Goal: Information Seeking & Learning: Find specific fact

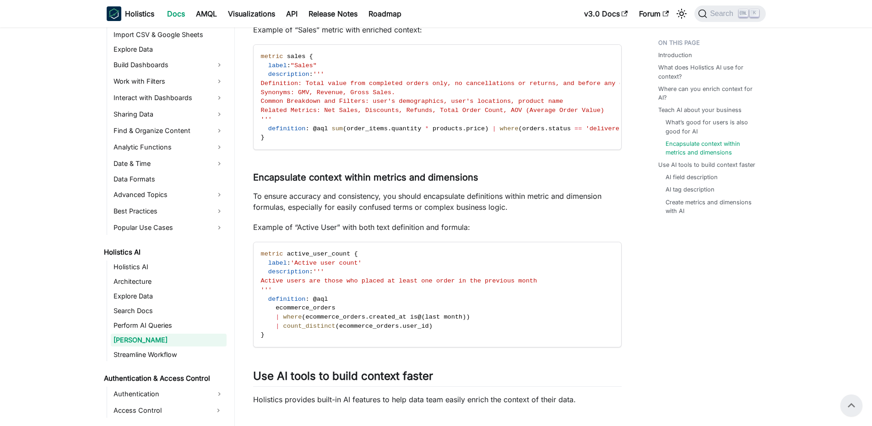
scroll to position [644, 0]
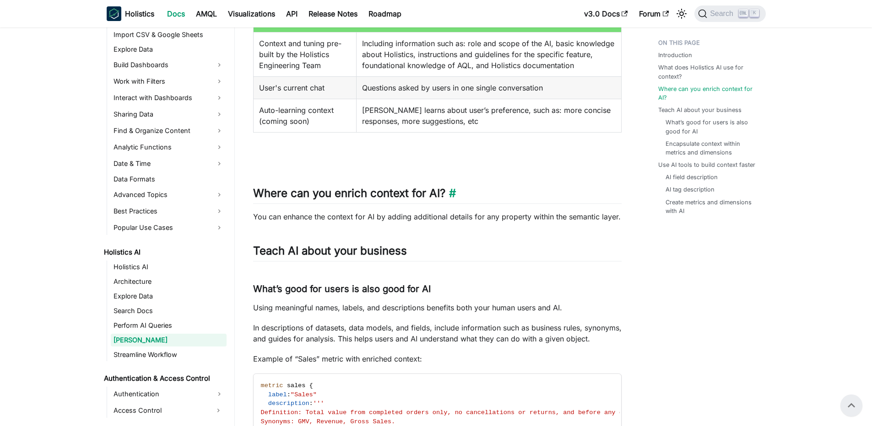
click at [408, 196] on h2 "Where can you enrich context for AI? ​" at bounding box center [437, 195] width 368 height 17
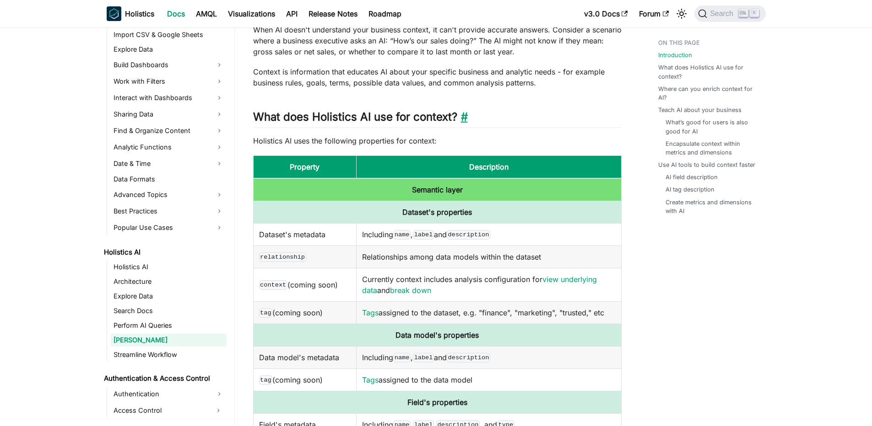
scroll to position [0, 0]
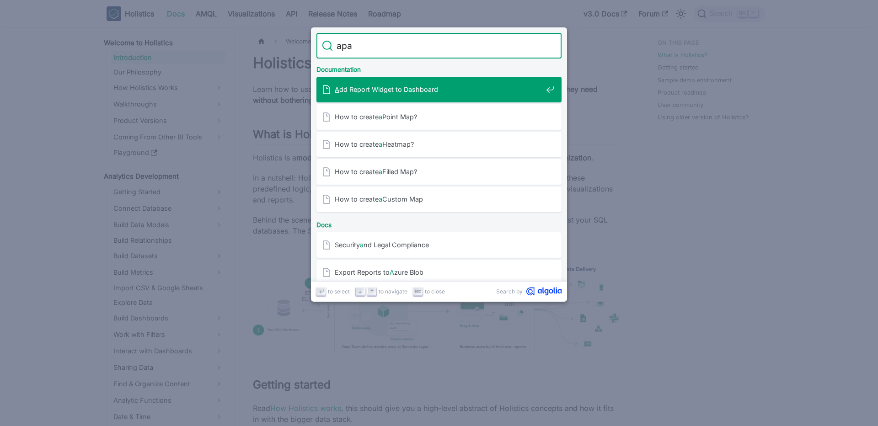
type input "apac"
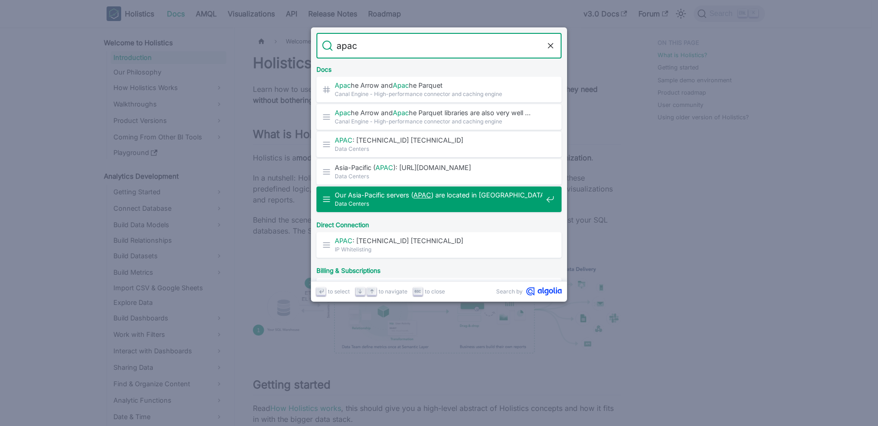
click at [505, 199] on span "Our Asia-Pacific servers ( APAC ) are located in [GEOGRAPHIC_DATA]" at bounding box center [439, 195] width 208 height 9
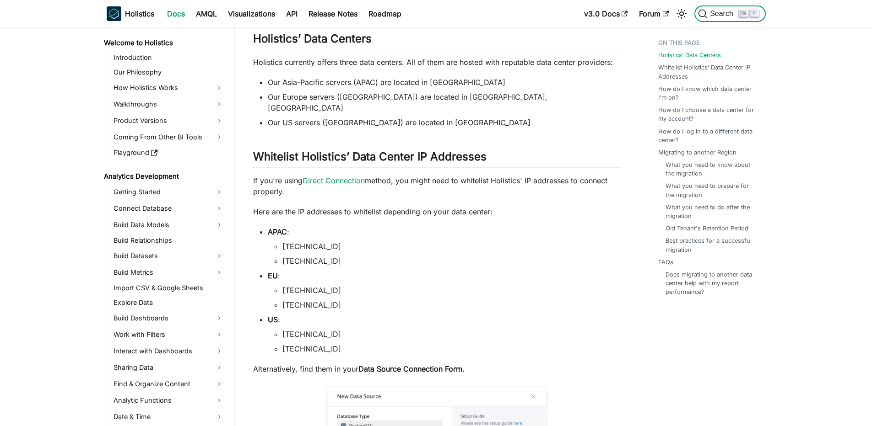
scroll to position [922, 0]
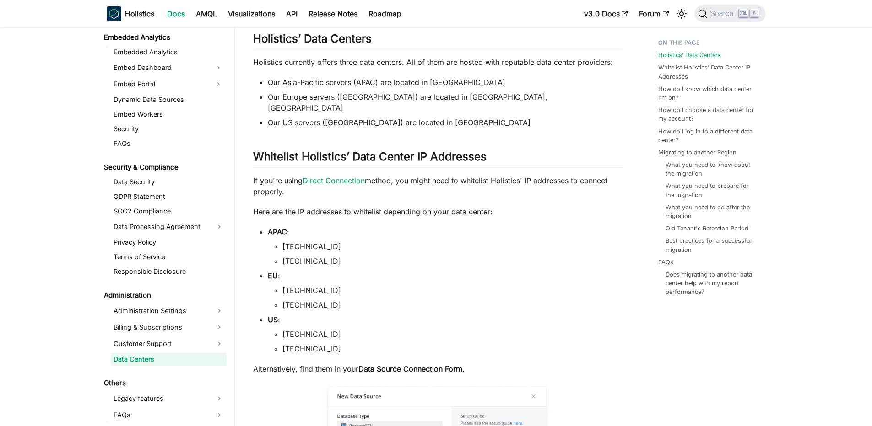
click at [425, 175] on p "If you're using Direct Connection method, you might need to whitelist Holistics…" at bounding box center [437, 186] width 368 height 22
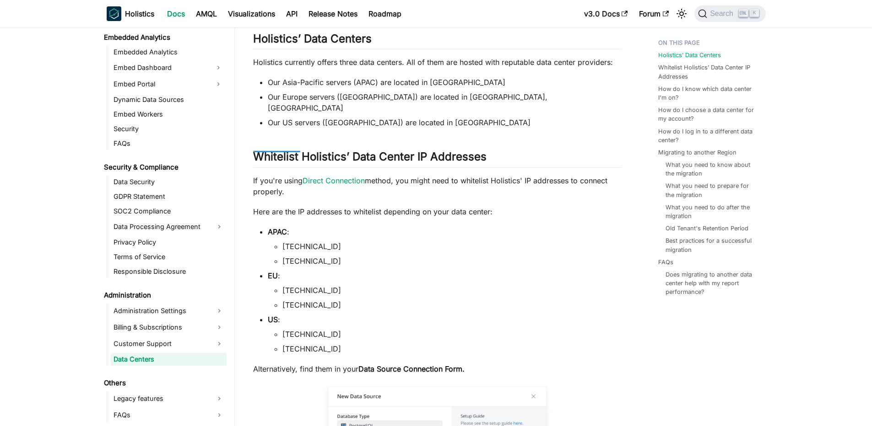
click at [455, 117] on li "Our US servers ([GEOGRAPHIC_DATA]) are located in [GEOGRAPHIC_DATA]" at bounding box center [445, 122] width 354 height 11
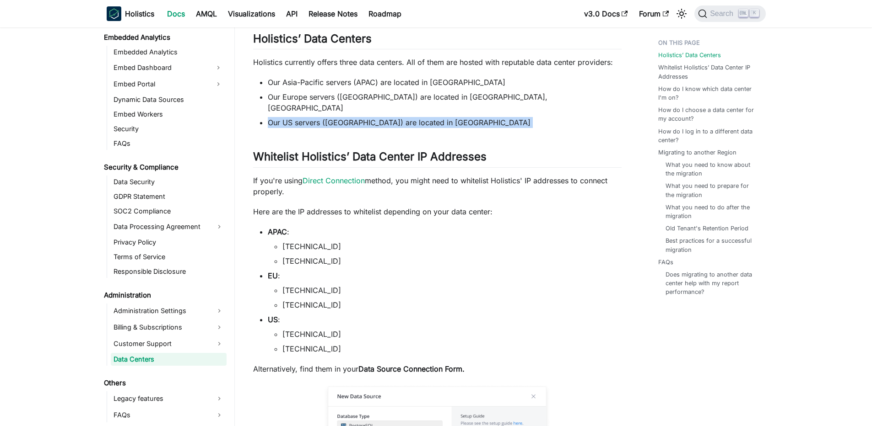
click at [455, 117] on li "Our US servers ([GEOGRAPHIC_DATA]) are located in [GEOGRAPHIC_DATA]" at bounding box center [445, 122] width 354 height 11
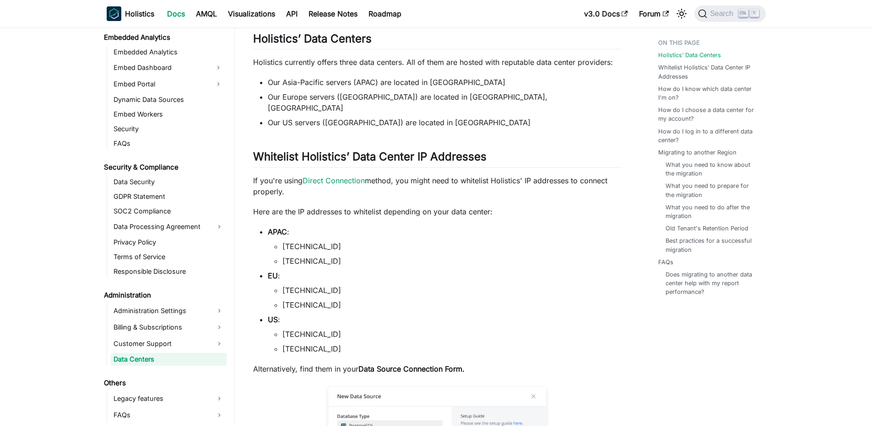
click at [442, 117] on li "Our US servers ([GEOGRAPHIC_DATA]) are located in [GEOGRAPHIC_DATA]" at bounding box center [445, 122] width 354 height 11
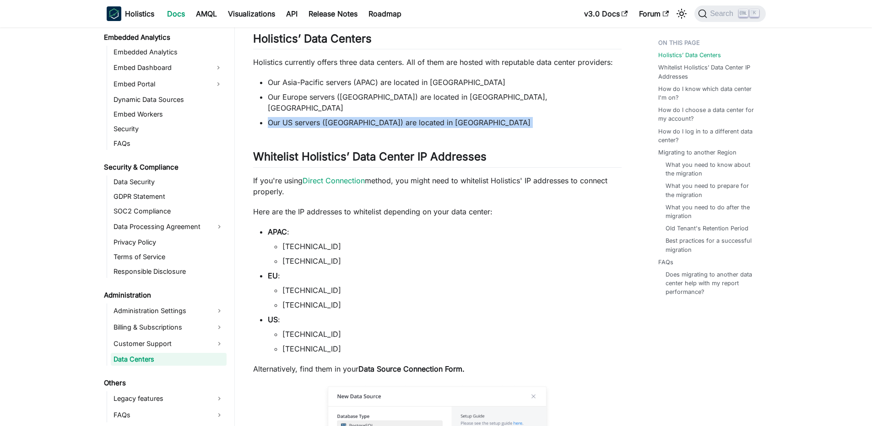
click at [442, 117] on li "Our US servers ([GEOGRAPHIC_DATA]) are located in [GEOGRAPHIC_DATA]" at bounding box center [445, 122] width 354 height 11
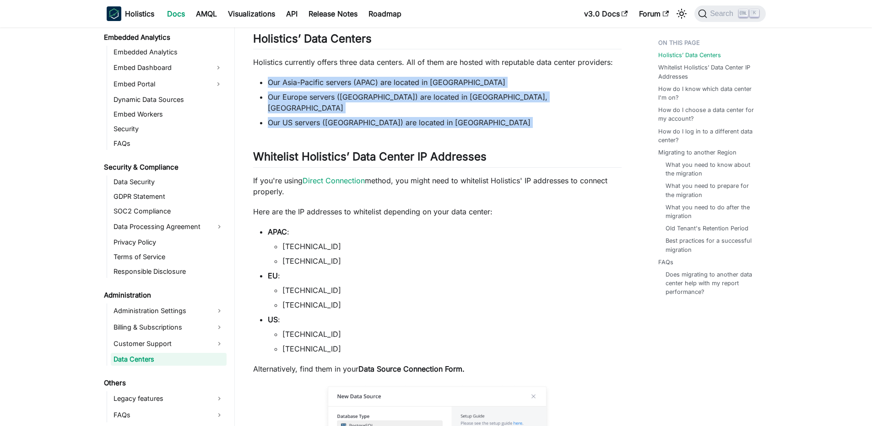
drag, startPoint x: 237, startPoint y: 77, endPoint x: 464, endPoint y: 122, distance: 231.8
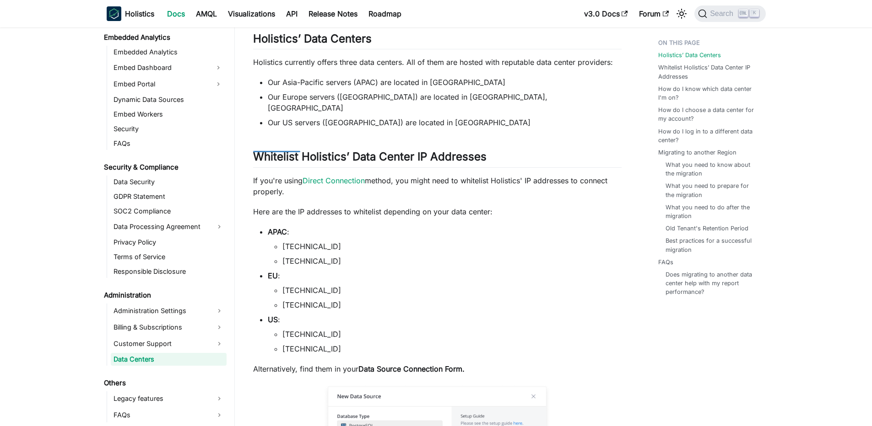
click at [424, 117] on li "Our US servers ([GEOGRAPHIC_DATA]) are located in [GEOGRAPHIC_DATA]" at bounding box center [445, 122] width 354 height 11
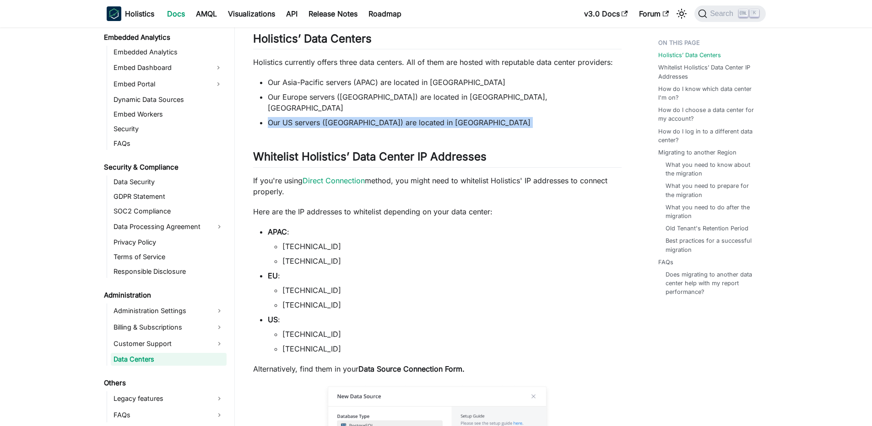
click at [424, 117] on li "Our US servers ([GEOGRAPHIC_DATA]) are located in [GEOGRAPHIC_DATA]" at bounding box center [445, 122] width 354 height 11
click at [398, 117] on li "Our US servers ([GEOGRAPHIC_DATA]) are located in [GEOGRAPHIC_DATA]" at bounding box center [445, 122] width 354 height 11
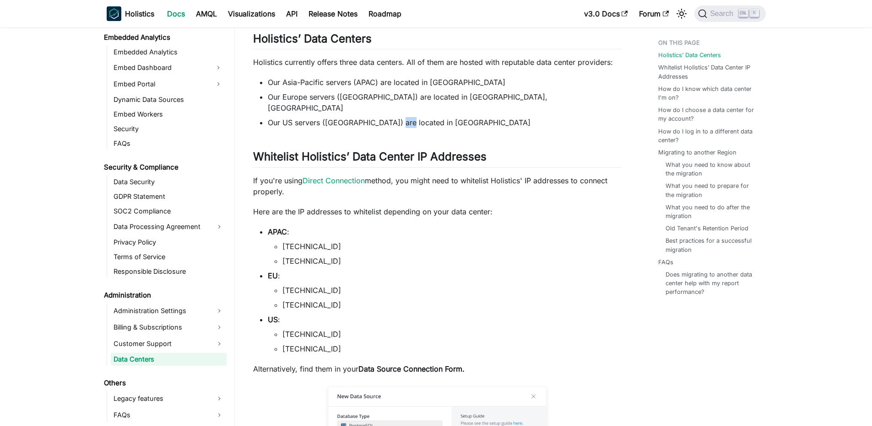
click at [398, 117] on li "Our US servers ([GEOGRAPHIC_DATA]) are located in [GEOGRAPHIC_DATA]" at bounding box center [445, 122] width 354 height 11
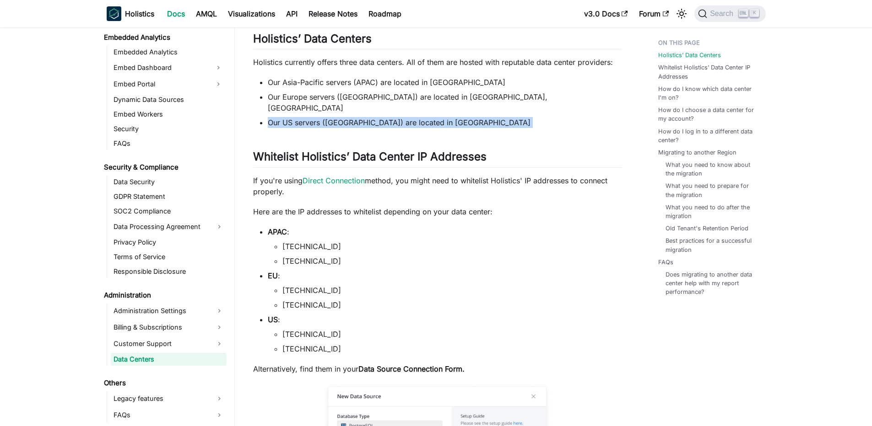
click at [398, 117] on li "Our US servers ([GEOGRAPHIC_DATA]) are located in [GEOGRAPHIC_DATA]" at bounding box center [445, 122] width 354 height 11
drag, startPoint x: 255, startPoint y: 115, endPoint x: 429, endPoint y: 111, distance: 173.9
click at [429, 111] on ul "Our Asia-Pacific servers (APAC) are located in [GEOGRAPHIC_DATA] Our Europe ser…" at bounding box center [437, 102] width 368 height 51
click at [429, 117] on li "Our US servers ([GEOGRAPHIC_DATA]) are located in [GEOGRAPHIC_DATA]" at bounding box center [445, 122] width 354 height 11
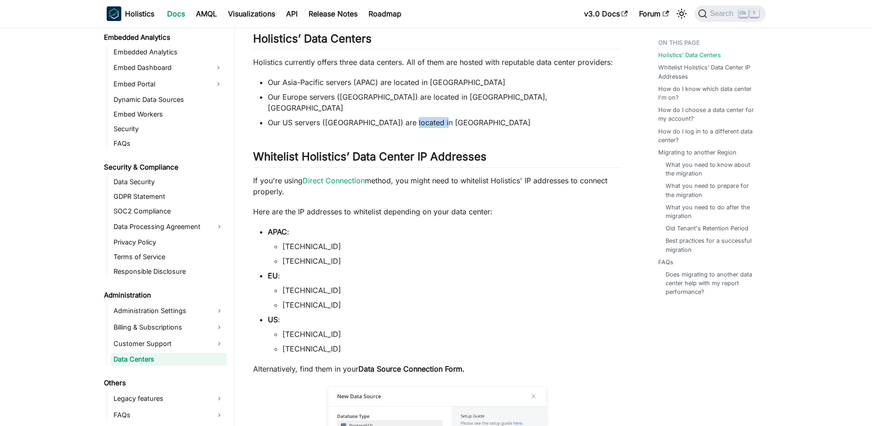
click at [429, 117] on li "Our US servers ([GEOGRAPHIC_DATA]) are located in [GEOGRAPHIC_DATA]" at bounding box center [445, 122] width 354 height 11
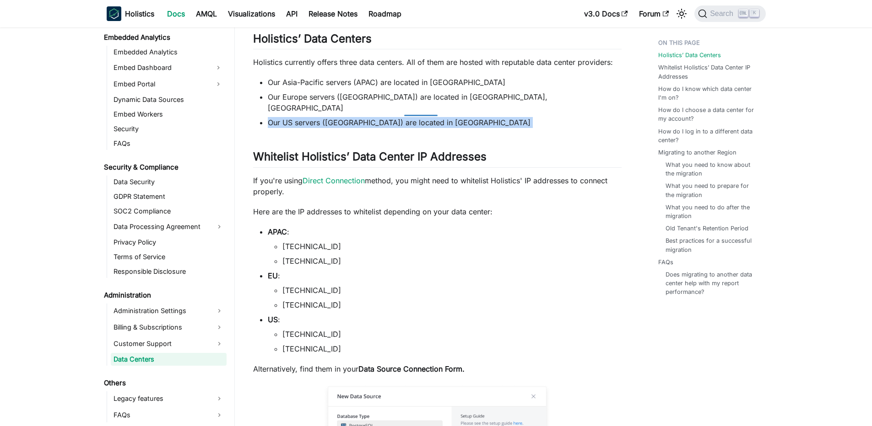
click at [429, 117] on li "Our US servers ([GEOGRAPHIC_DATA]) are located in [GEOGRAPHIC_DATA]" at bounding box center [445, 122] width 354 height 11
click at [408, 117] on li "Our US servers ([GEOGRAPHIC_DATA]) are located in [GEOGRAPHIC_DATA]" at bounding box center [445, 122] width 354 height 11
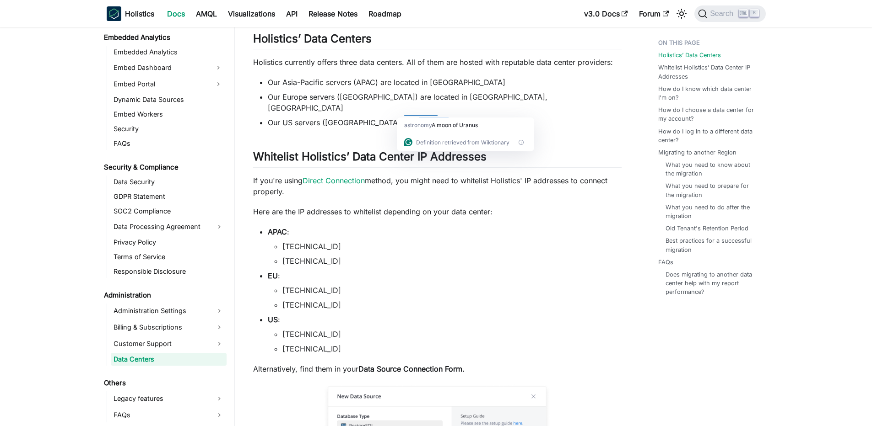
click at [408, 117] on li "Our US servers ([GEOGRAPHIC_DATA]) are located in [GEOGRAPHIC_DATA]" at bounding box center [445, 122] width 354 height 11
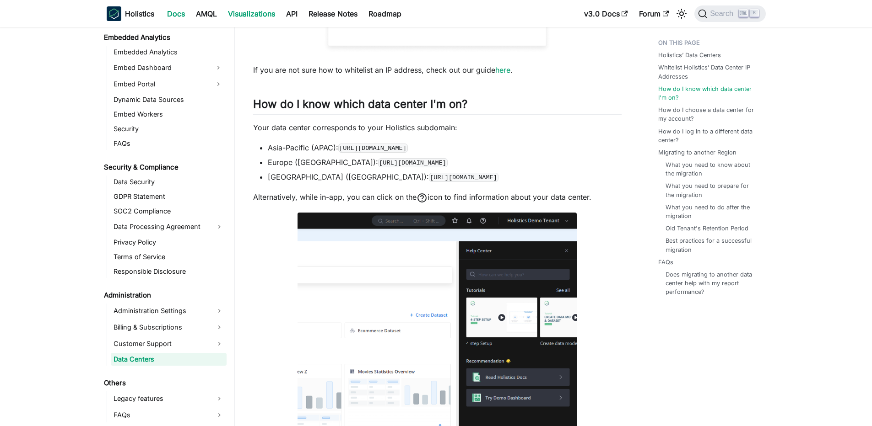
scroll to position [776, 0]
